Goal: Find contact information: Find contact information

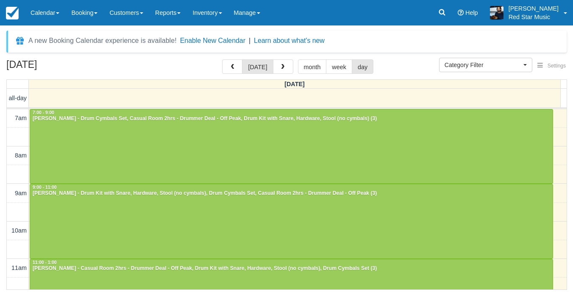
select select
click at [282, 65] on span "button" at bounding box center [283, 67] width 6 height 6
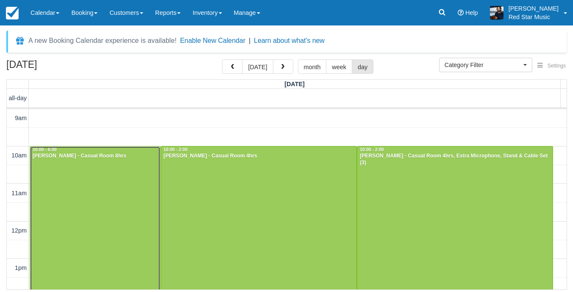
click at [117, 184] on div at bounding box center [95, 295] width 130 height 299
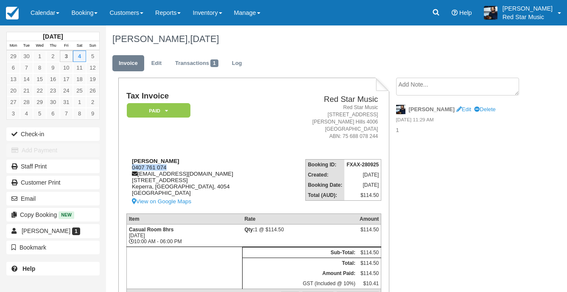
drag, startPoint x: 170, startPoint y: 167, endPoint x: 130, endPoint y: 169, distance: 39.5
click at [130, 169] on div "David Vidulich 0407 761 074 davevidulich@gmail.com 31 Cobalt Street Keperra, Qu…" at bounding box center [200, 182] width 149 height 49
copy div "0407 761 074"
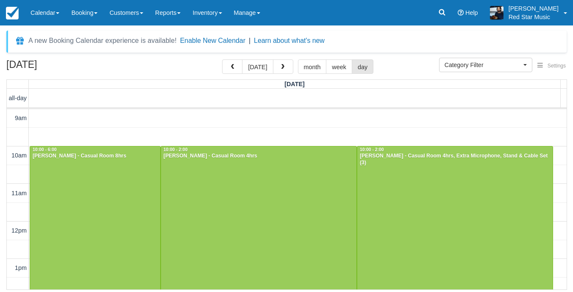
select select
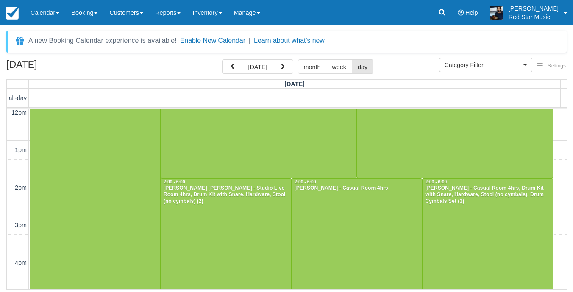
scroll to position [72, 0]
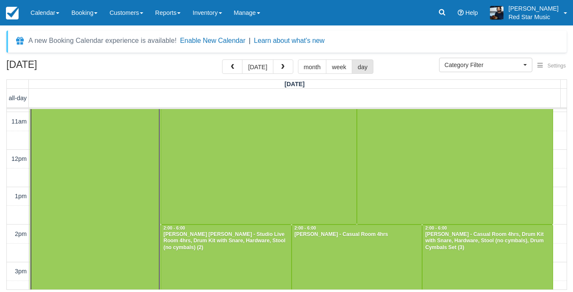
click at [81, 186] on div at bounding box center [95, 224] width 130 height 299
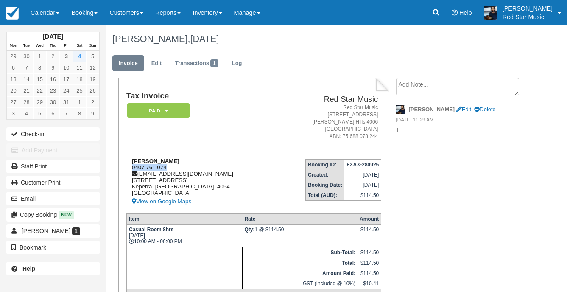
drag, startPoint x: 173, startPoint y: 170, endPoint x: 131, endPoint y: 169, distance: 41.1
click at [131, 169] on div "David Vidulich 0407 761 074 davevidulich@gmail.com 31 Cobalt Street Keperra, Qu…" at bounding box center [200, 182] width 149 height 49
copy div "0407 761 074"
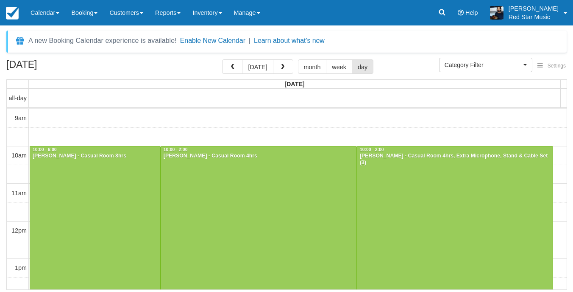
select select
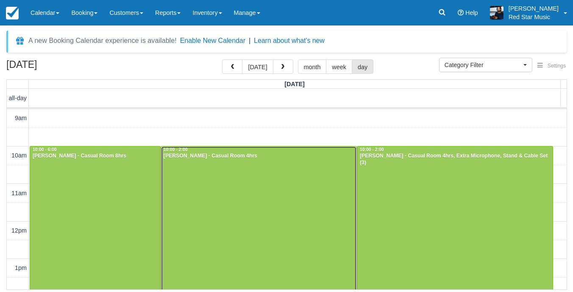
click at [226, 199] on div at bounding box center [258, 220] width 195 height 149
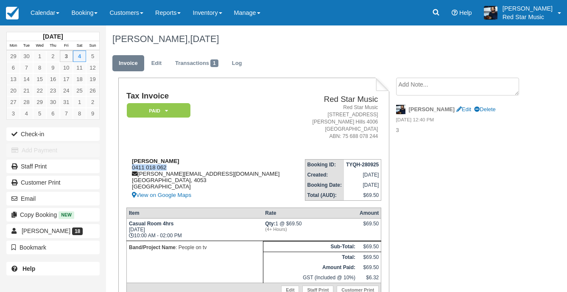
drag, startPoint x: 172, startPoint y: 168, endPoint x: 126, endPoint y: 168, distance: 45.8
click at [126, 168] on div "Dave Gilbert 0411 018 062 davegilbert@denvar.com Queensland, 4053 Australia Vie…" at bounding box center [211, 179] width 170 height 42
copy div "0411 018 062"
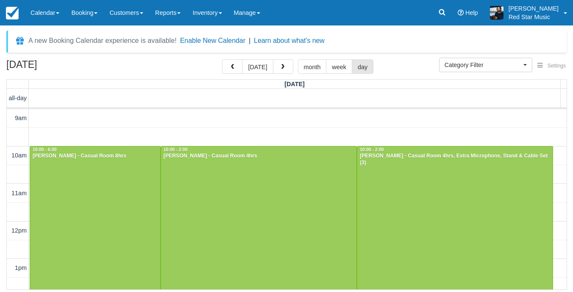
select select
click at [443, 177] on div at bounding box center [454, 220] width 195 height 149
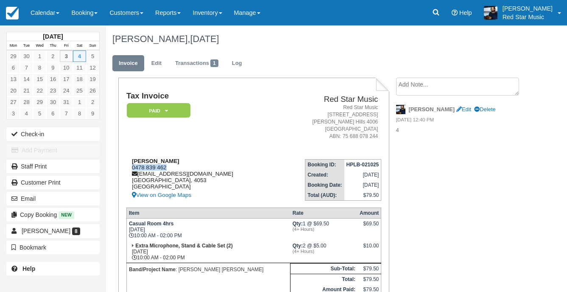
drag, startPoint x: 177, startPoint y: 164, endPoint x: 127, endPoint y: 168, distance: 49.7
click at [127, 168] on div "Jack Flowers 0478 839 462 jack.flowers1234@gmail.com Queensland, 4053 Australia…" at bounding box center [200, 179] width 149 height 42
copy div "0478 839 462"
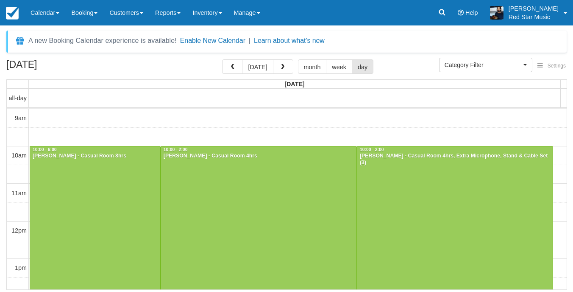
select select
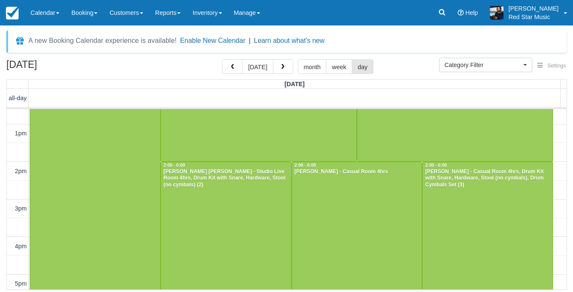
scroll to position [156, 0]
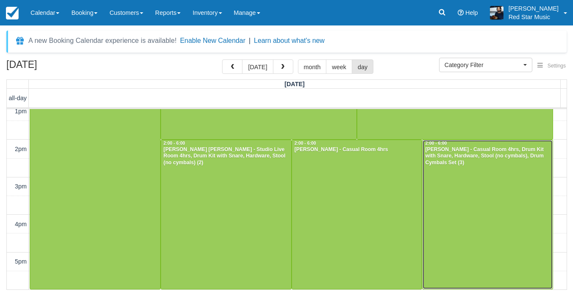
click at [461, 177] on div at bounding box center [488, 214] width 130 height 149
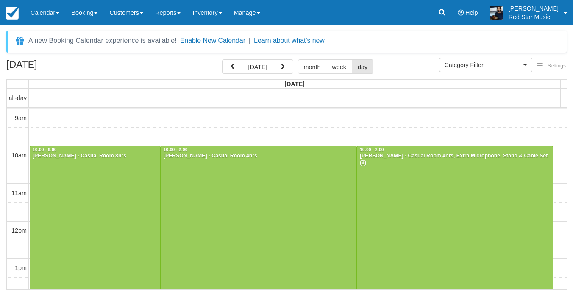
select select
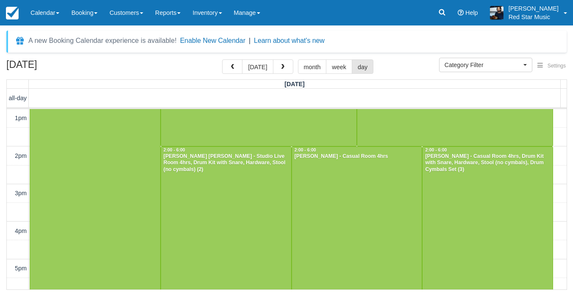
scroll to position [156, 0]
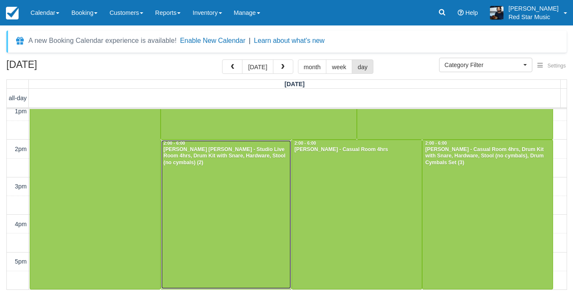
click at [198, 166] on div at bounding box center [226, 214] width 130 height 149
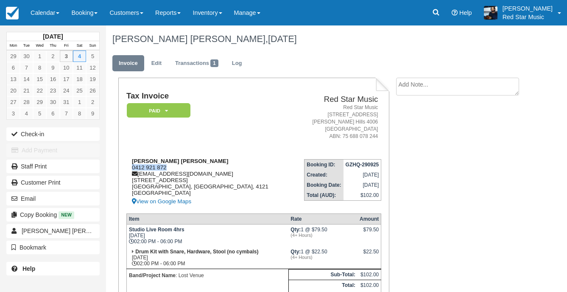
drag, startPoint x: 169, startPoint y: 165, endPoint x: 130, endPoint y: 168, distance: 39.1
click at [130, 168] on div "Murdoch Noyes 0412 921 872 murdochnoyes@gmail.com 21 Raff Avenue Holland Park, …" at bounding box center [208, 182] width 165 height 49
copy div "0412 921 872"
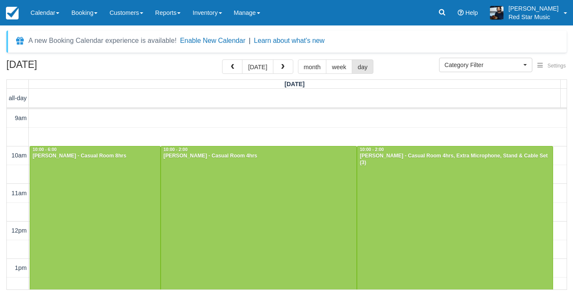
select select
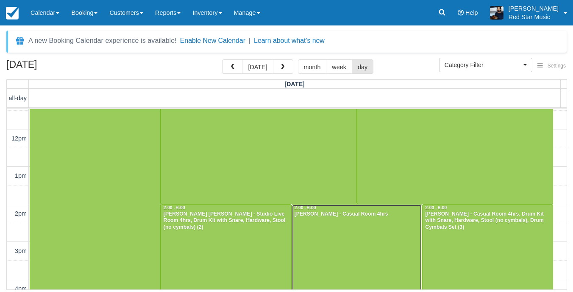
drag, startPoint x: 344, startPoint y: 224, endPoint x: 333, endPoint y: 226, distance: 10.8
click at [344, 224] on div at bounding box center [357, 278] width 130 height 149
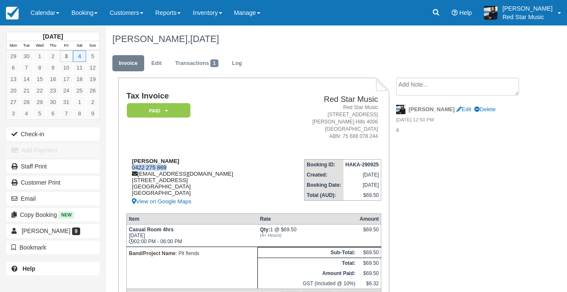
drag, startPoint x: 174, startPoint y: 167, endPoint x: 132, endPoint y: 165, distance: 41.6
click at [132, 165] on div "[PERSON_NAME] 0422 275 869 [EMAIL_ADDRESS][DOMAIN_NAME] [STREET_ADDRESS] View o…" at bounding box center [200, 182] width 148 height 49
copy div "0422 275 869"
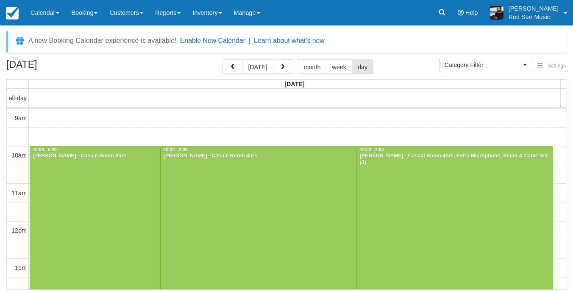
select select
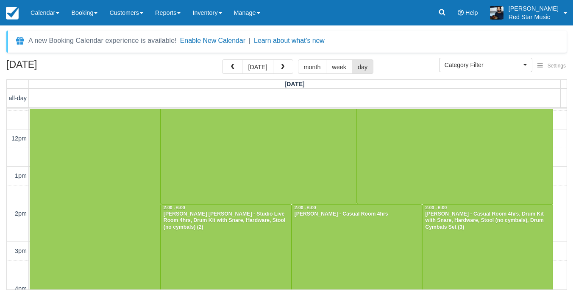
scroll to position [134, 0]
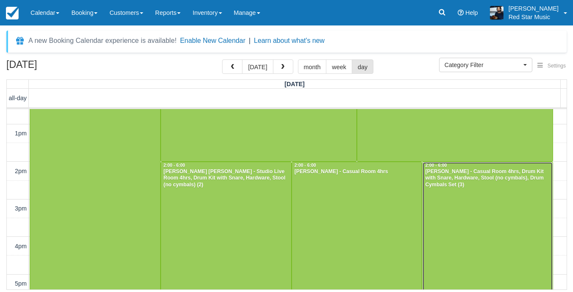
click at [501, 210] on div at bounding box center [488, 236] width 130 height 149
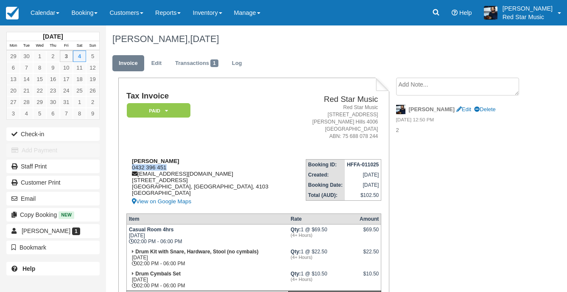
drag, startPoint x: 171, startPoint y: 169, endPoint x: 130, endPoint y: 166, distance: 40.8
click at [130, 166] on div "[PERSON_NAME] 0432 396 451 [EMAIL_ADDRESS][DOMAIN_NAME] [STREET_ADDRESS] View o…" at bounding box center [209, 182] width 166 height 49
copy div "0432 396 451"
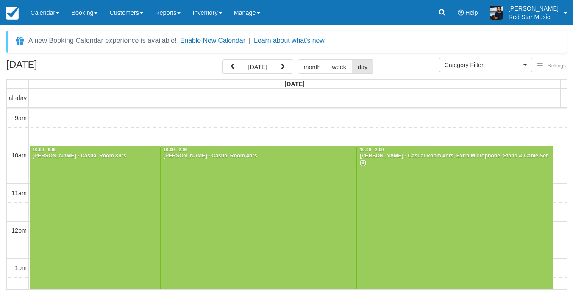
select select
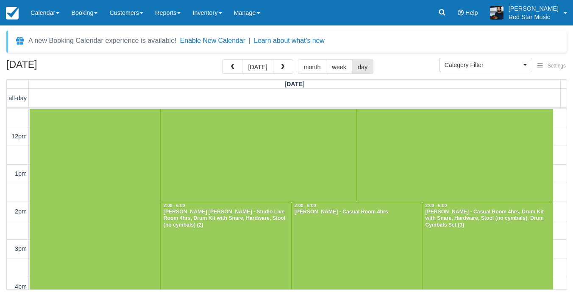
scroll to position [29, 0]
